Goal: Task Accomplishment & Management: Use online tool/utility

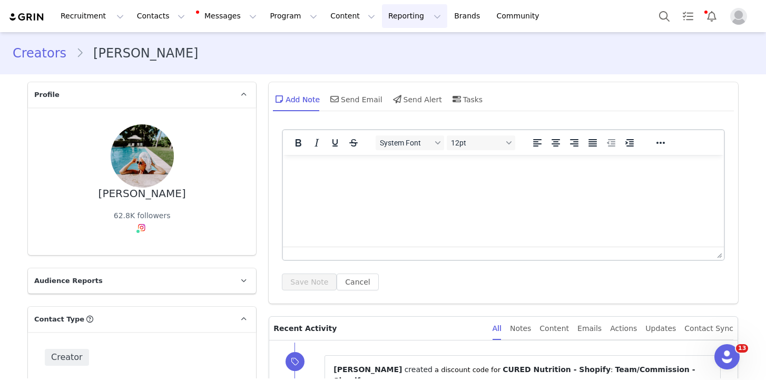
click at [385, 18] on button "Reporting Reporting" at bounding box center [414, 16] width 65 height 24
click at [374, 69] on p "Report Builder" at bounding box center [390, 66] width 53 height 11
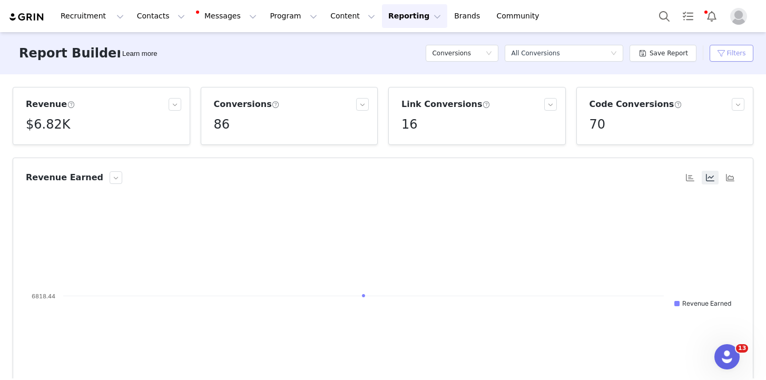
click at [731, 50] on button "Filters" at bounding box center [731, 53] width 44 height 17
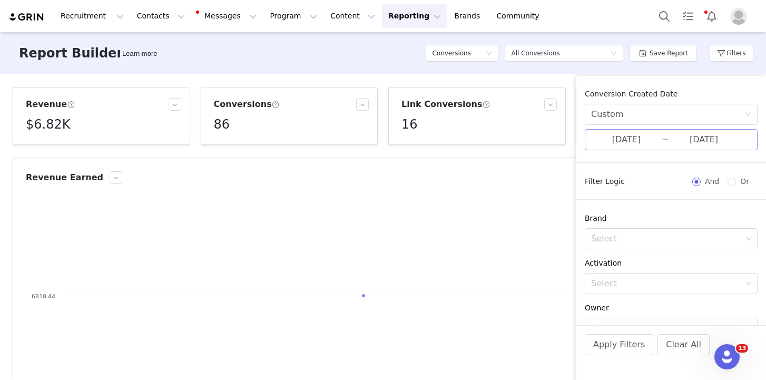
click at [628, 139] on input "08/30/2025" at bounding box center [626, 140] width 71 height 14
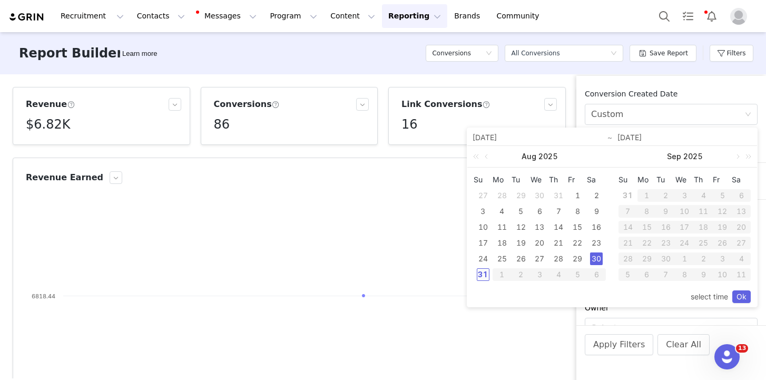
click at [481, 270] on div "31" at bounding box center [483, 274] width 13 height 13
type input "[DATE]"
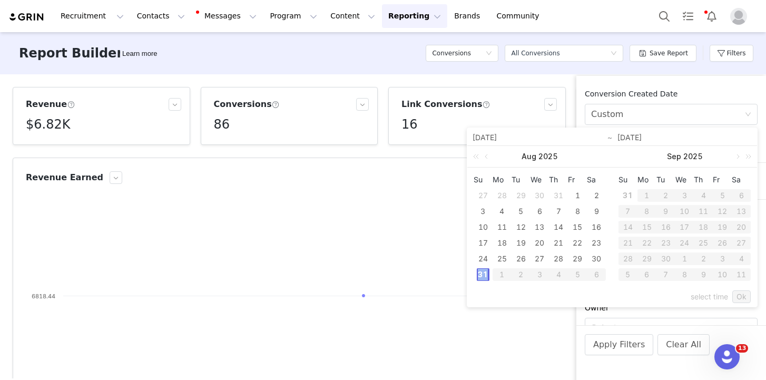
type input "[DATE]"
click at [744, 293] on link "Ok" at bounding box center [741, 296] width 18 height 13
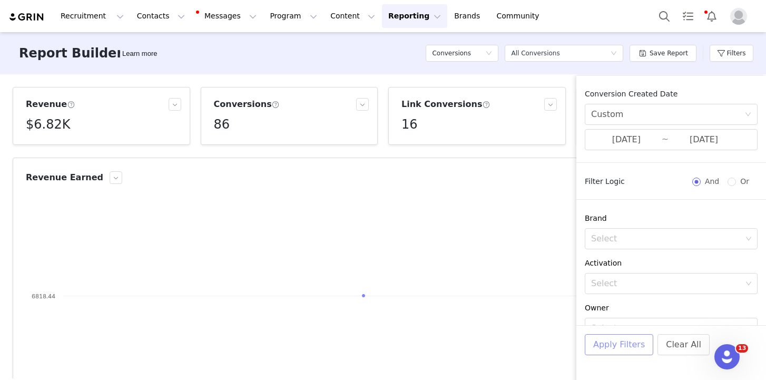
click at [622, 350] on button "Apply Filters" at bounding box center [618, 344] width 68 height 21
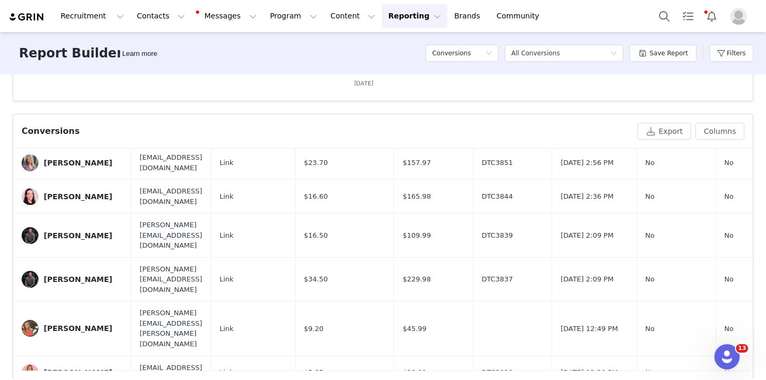
scroll to position [334, 1]
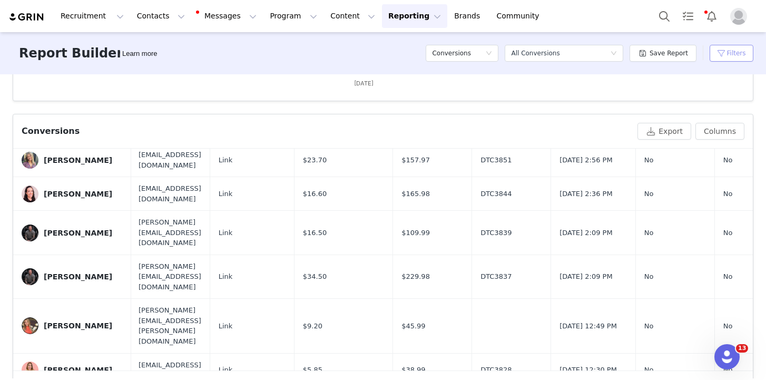
click at [728, 53] on button "Filters" at bounding box center [731, 53] width 44 height 17
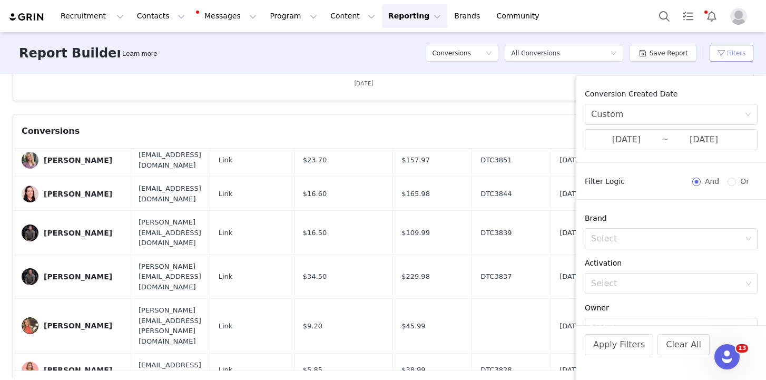
click at [728, 53] on button "Filters" at bounding box center [731, 53] width 44 height 17
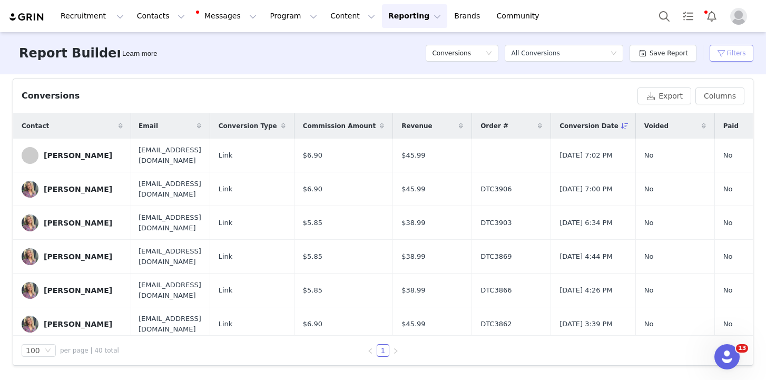
scroll to position [0, 0]
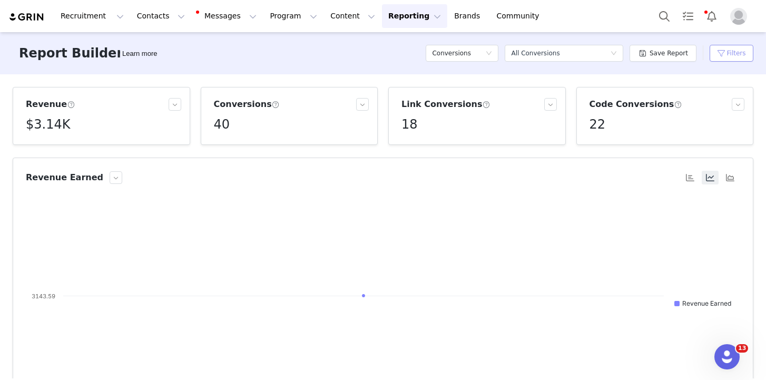
click at [739, 51] on button "Filters" at bounding box center [731, 53] width 44 height 17
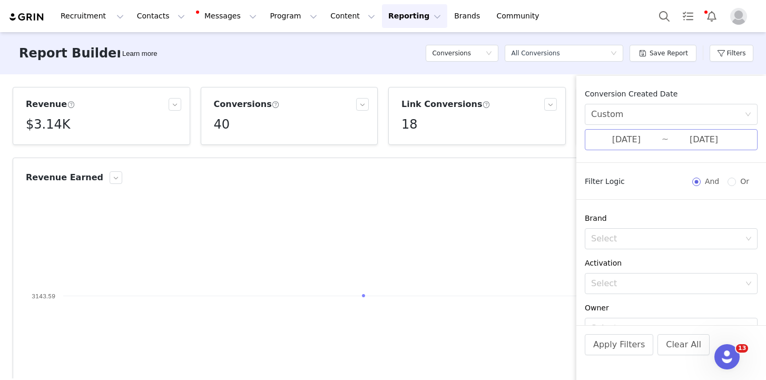
click at [623, 140] on input "[DATE]" at bounding box center [626, 140] width 71 height 14
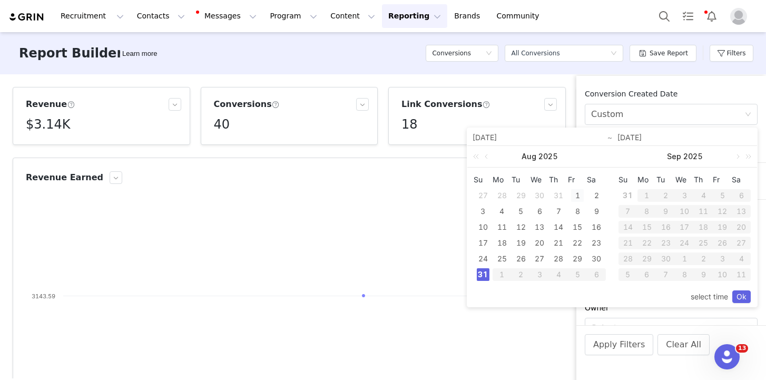
click at [579, 196] on div "1" at bounding box center [577, 195] width 13 height 13
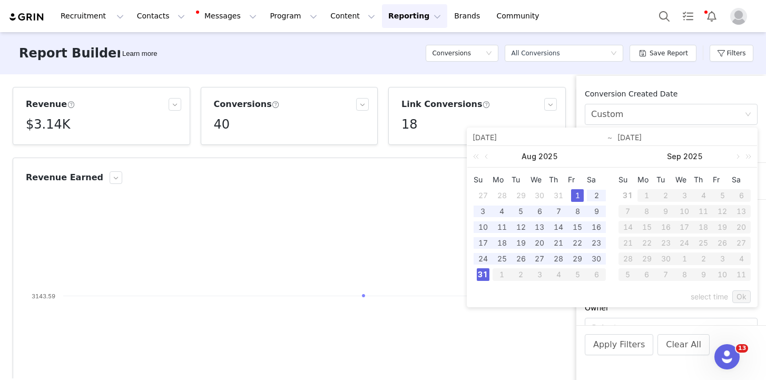
click at [480, 276] on div "31" at bounding box center [483, 274] width 13 height 13
type input "08/01/2025"
click at [740, 297] on link "Ok" at bounding box center [741, 296] width 18 height 13
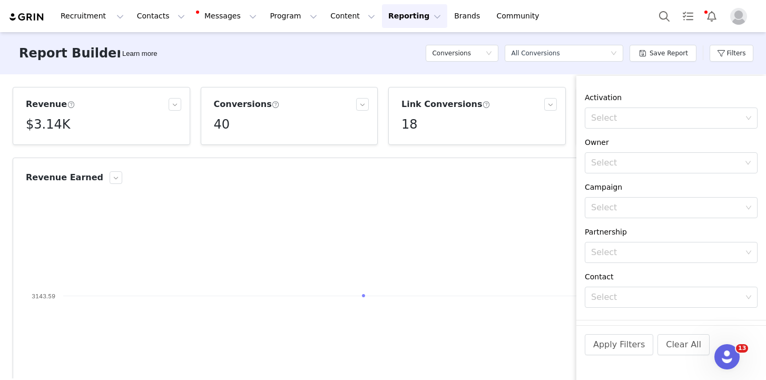
scroll to position [191, 0]
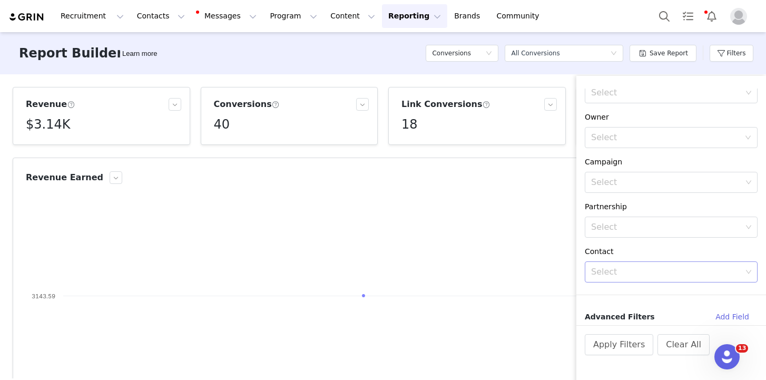
click at [629, 270] on div "Select" at bounding box center [666, 271] width 151 height 11
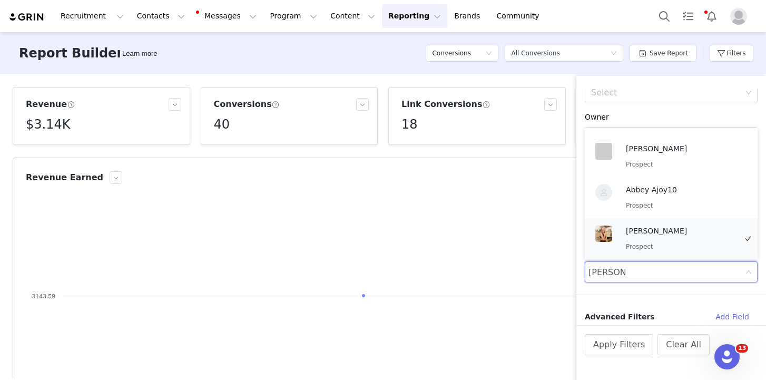
scroll to position [2, 0]
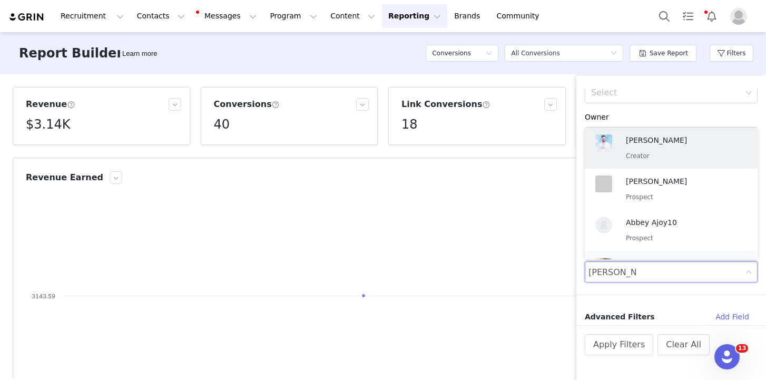
type input "amanda carr"
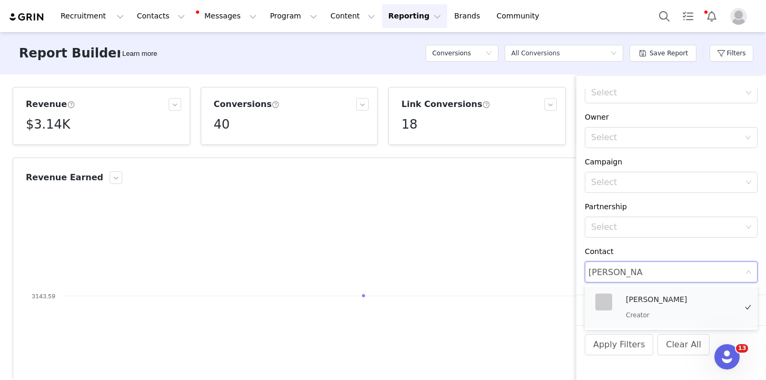
click at [648, 303] on p "[PERSON_NAME]" at bounding box center [681, 299] width 111 height 12
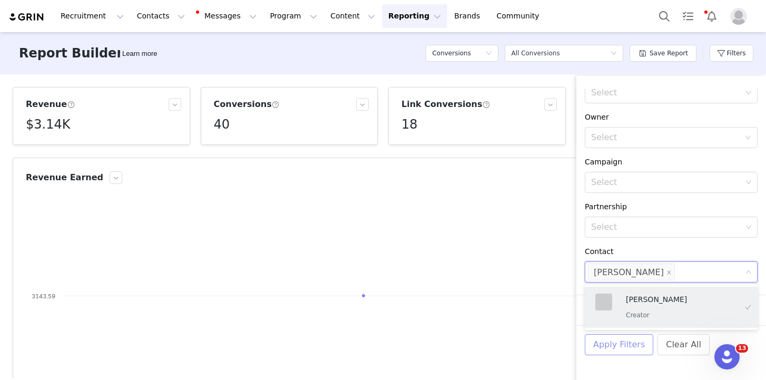
click at [612, 343] on button "Apply Filters" at bounding box center [618, 344] width 68 height 21
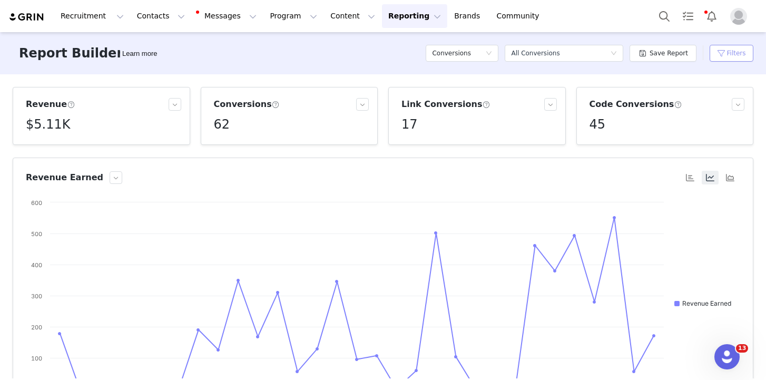
click at [741, 49] on button "Filters" at bounding box center [731, 53] width 44 height 17
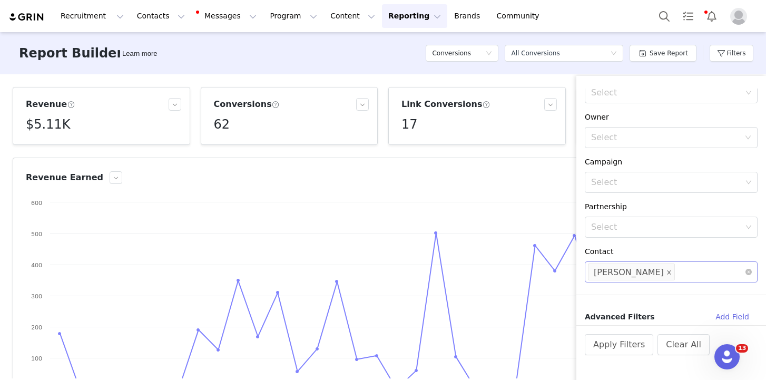
click at [666, 274] on icon "icon: close" at bounding box center [668, 272] width 5 height 5
click at [636, 273] on div "Select" at bounding box center [666, 271] width 151 height 11
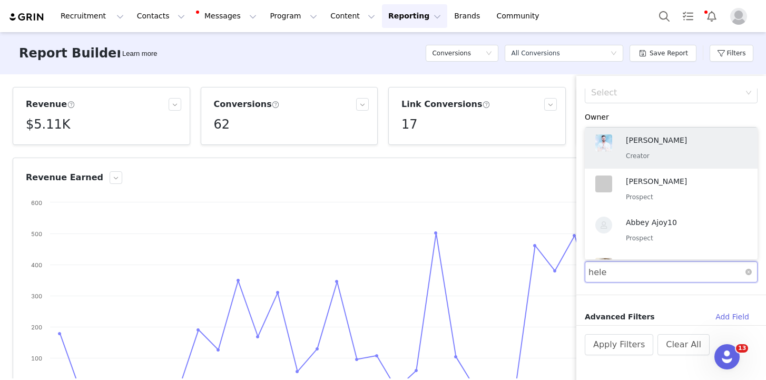
type input "helen"
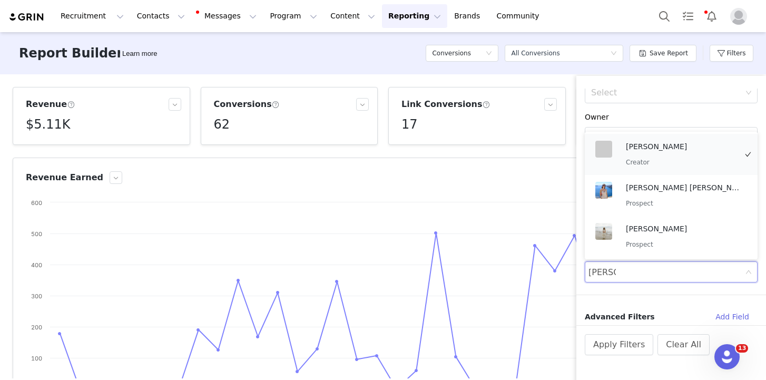
click at [676, 166] on p "Creator" at bounding box center [681, 162] width 111 height 12
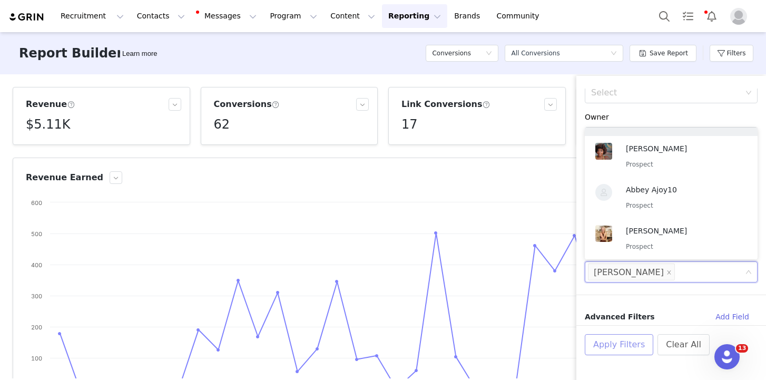
click at [618, 348] on button "Apply Filters" at bounding box center [618, 344] width 68 height 21
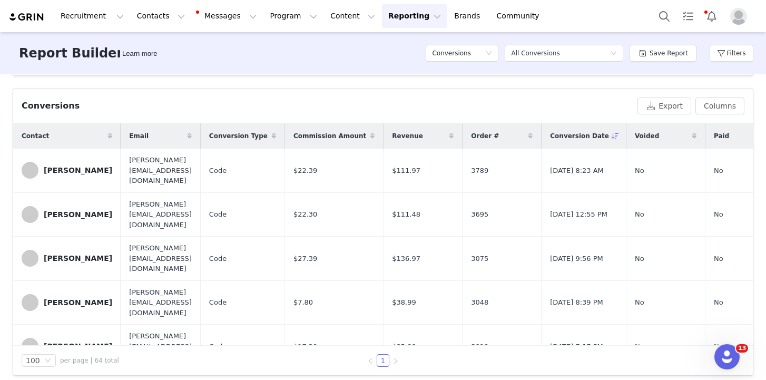
scroll to position [0, 0]
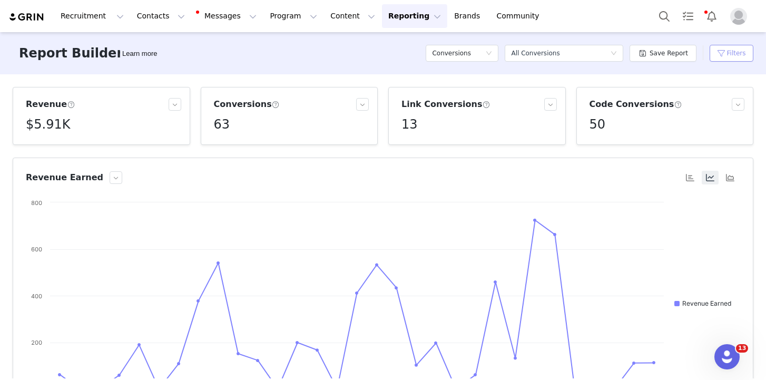
click at [730, 56] on button "Filters" at bounding box center [731, 53] width 44 height 17
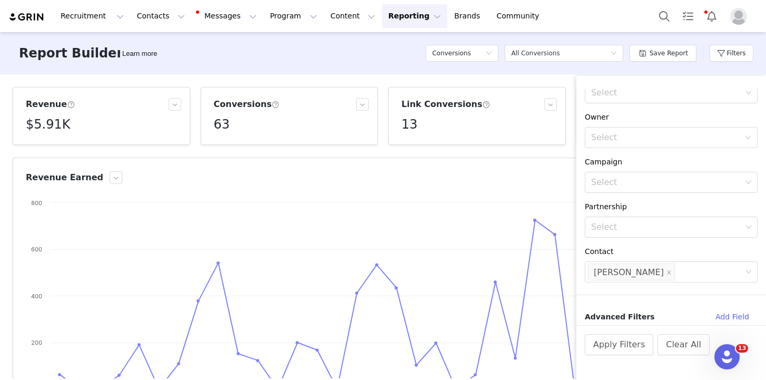
click at [652, 274] on li "[PERSON_NAME]" at bounding box center [631, 271] width 87 height 17
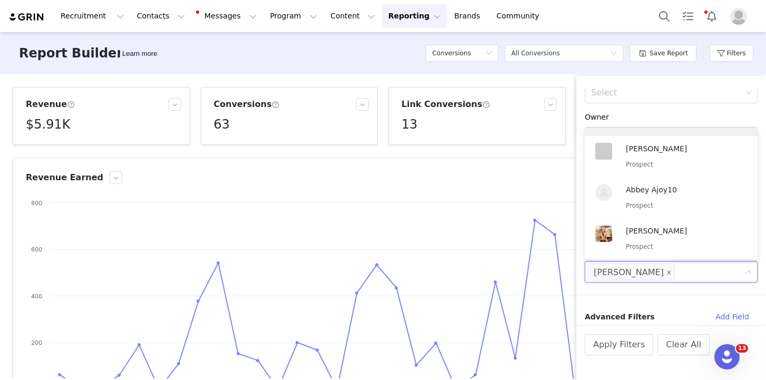
click at [667, 272] on icon "icon: close" at bounding box center [669, 272] width 4 height 4
click at [732, 117] on div "Owner" at bounding box center [670, 117] width 173 height 11
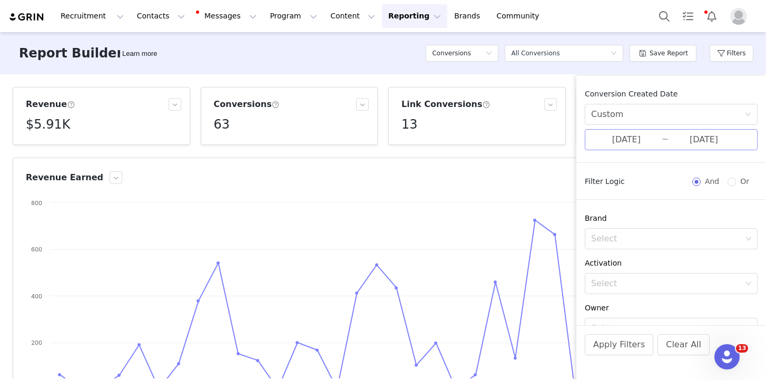
click at [618, 135] on input "08/01/2025" at bounding box center [626, 140] width 71 height 14
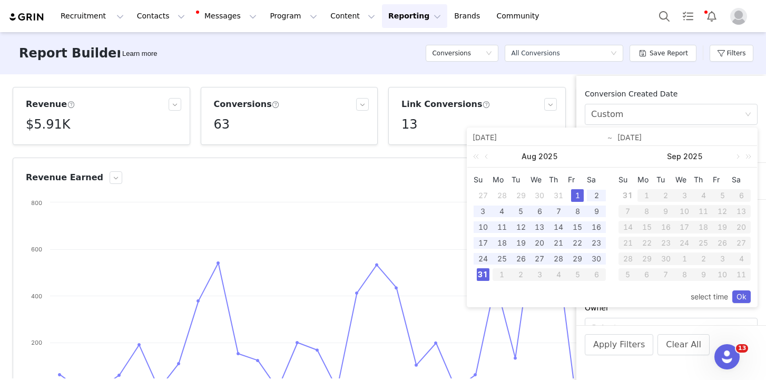
click at [482, 274] on div "31" at bounding box center [483, 274] width 13 height 13
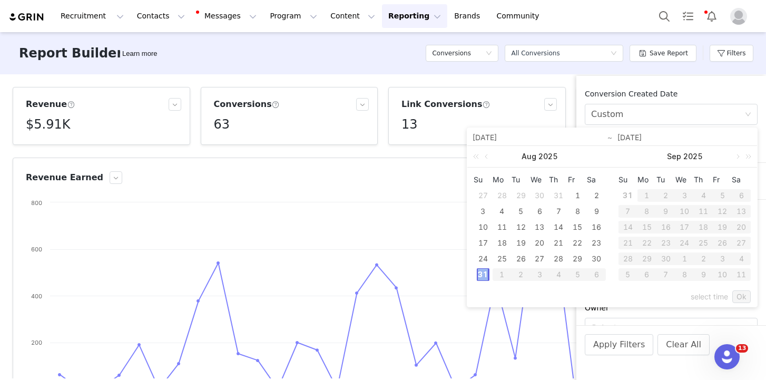
click at [482, 274] on div "31" at bounding box center [483, 274] width 13 height 13
type input "[DATE]"
click at [740, 301] on link "Ok" at bounding box center [741, 296] width 18 height 13
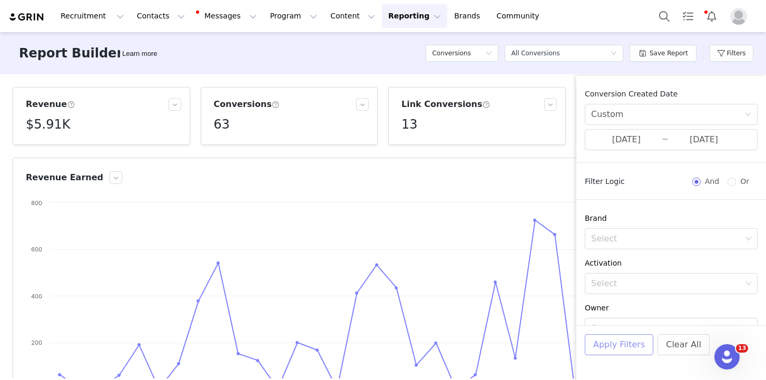
click at [622, 350] on button "Apply Filters" at bounding box center [618, 344] width 68 height 21
